Goal: Information Seeking & Learning: Learn about a topic

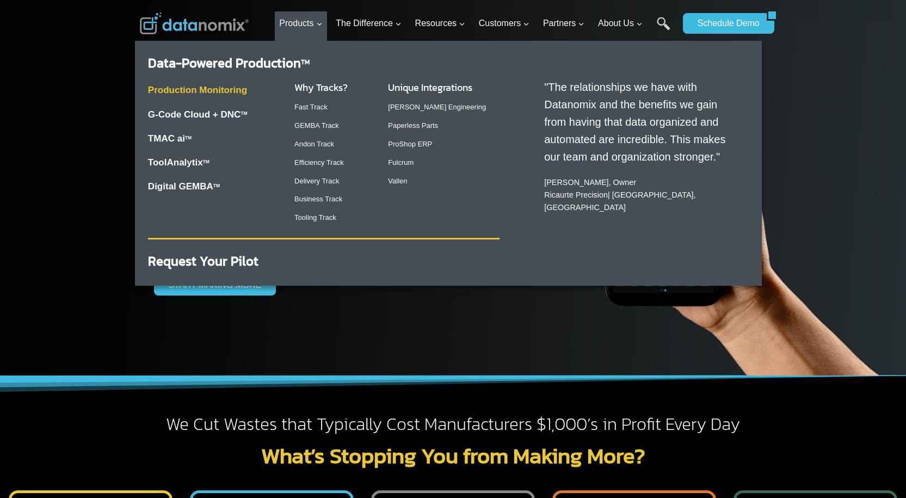
click at [221, 91] on link "Production Monitoring" at bounding box center [197, 90] width 99 height 10
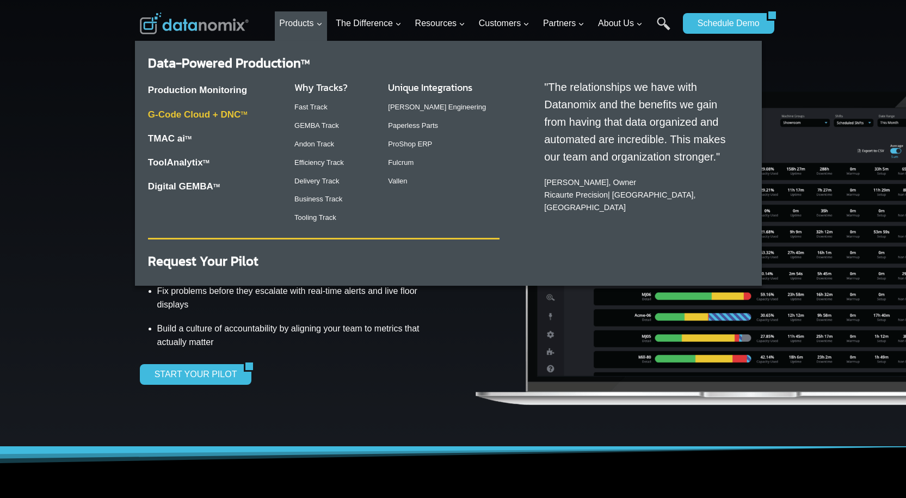
click at [201, 111] on link "G-Code Cloud + DNC TM" at bounding box center [198, 114] width 100 height 10
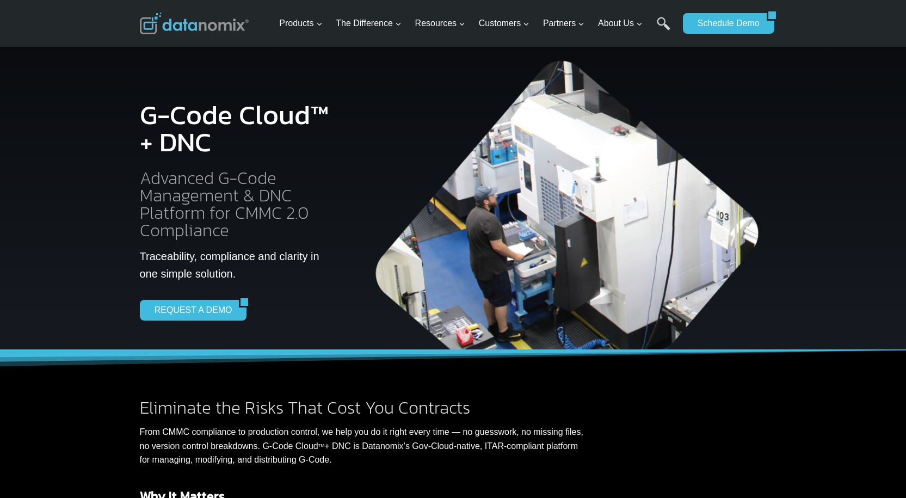
scroll to position [54, 0]
